Goal: Information Seeking & Learning: Understand process/instructions

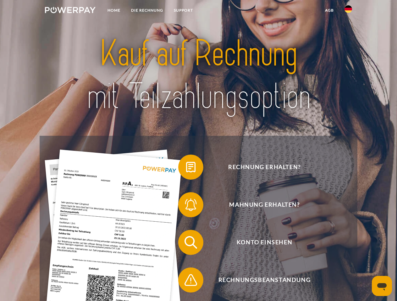
click at [70, 11] on img at bounding box center [70, 10] width 51 height 6
click at [348, 11] on img at bounding box center [348, 9] width 8 height 8
click at [329, 10] on link "agb" at bounding box center [328, 10] width 19 height 11
click at [186, 169] on span at bounding box center [180, 167] width 31 height 31
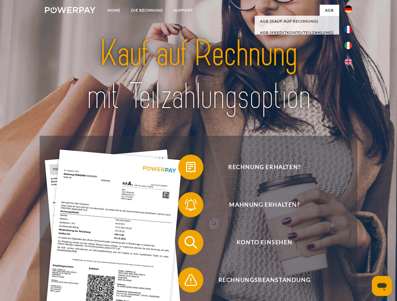
click at [186, 206] on span at bounding box center [180, 204] width 31 height 31
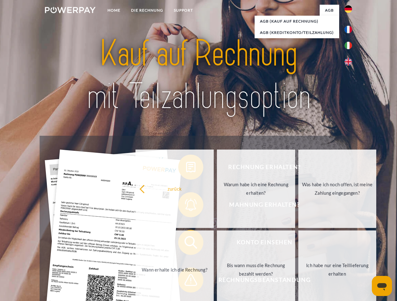
click at [217, 244] on link "Bis wann muss die Rechnung bezahlt werden?" at bounding box center [256, 270] width 78 height 79
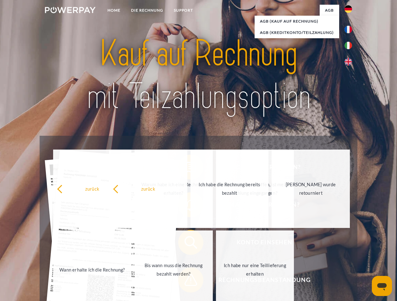
click at [186, 282] on span at bounding box center [180, 280] width 31 height 31
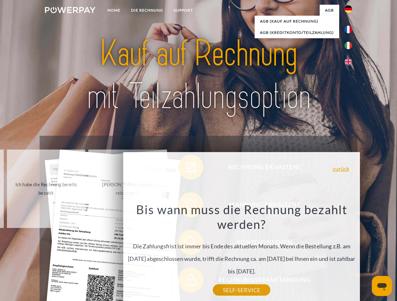
click at [382, 286] on icon "Messaging-Fenster öffnen" at bounding box center [381, 288] width 9 height 8
